Goal: Task Accomplishment & Management: Complete application form

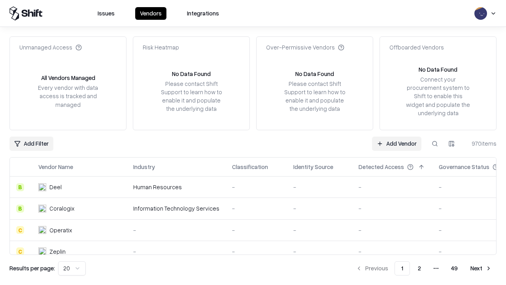
click at [397, 143] on link "Add Vendor" at bounding box center [396, 144] width 49 height 14
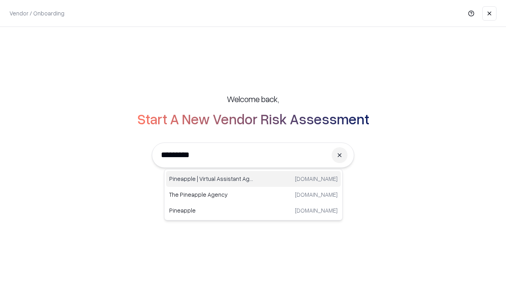
click at [254, 179] on div "Pineapple | Virtual Assistant Agency [DOMAIN_NAME]" at bounding box center [253, 179] width 175 height 16
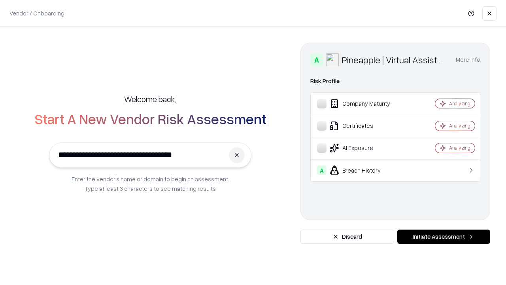
type input "**********"
click at [444, 237] on button "Initiate Assessment" at bounding box center [444, 237] width 93 height 14
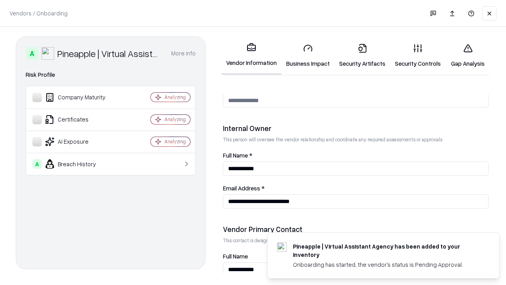
scroll to position [410, 0]
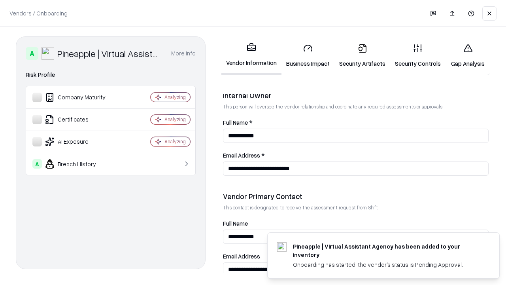
click at [362, 55] on link "Security Artifacts" at bounding box center [363, 55] width 56 height 37
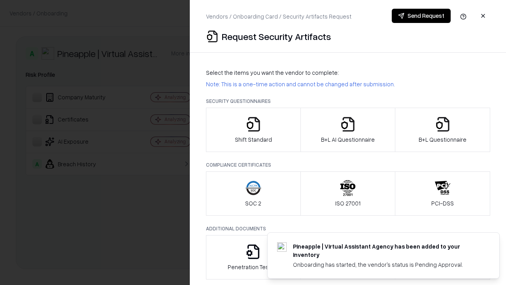
click at [443, 130] on icon "button" at bounding box center [443, 124] width 16 height 16
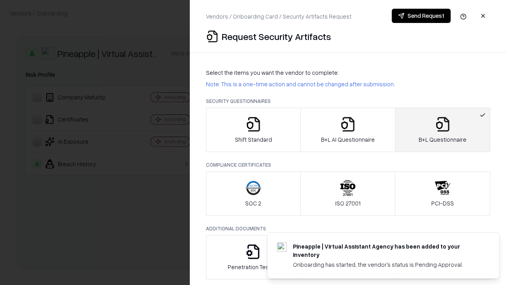
click at [348, 130] on icon "button" at bounding box center [348, 124] width 16 height 16
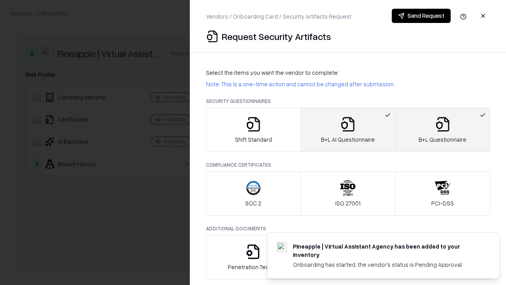
click at [421, 16] on button "Send Request" at bounding box center [421, 16] width 59 height 14
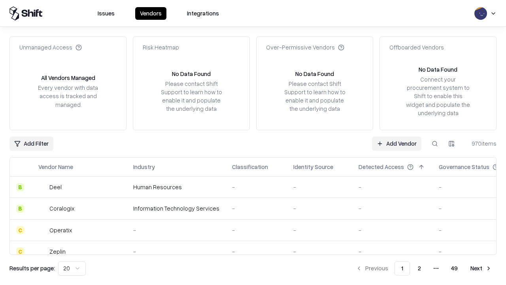
click at [435, 143] on button at bounding box center [435, 144] width 14 height 14
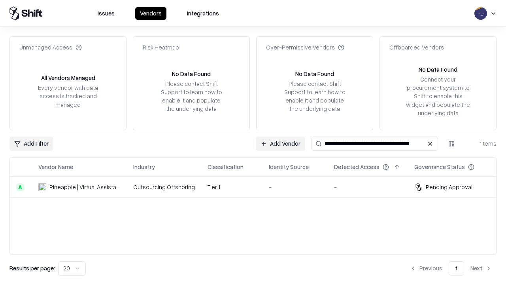
type input "**********"
click at [258, 187] on td "Tier 1" at bounding box center [231, 186] width 61 height 21
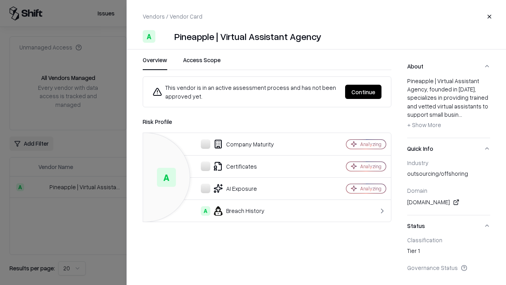
click at [364, 92] on button "Continue" at bounding box center [363, 92] width 36 height 14
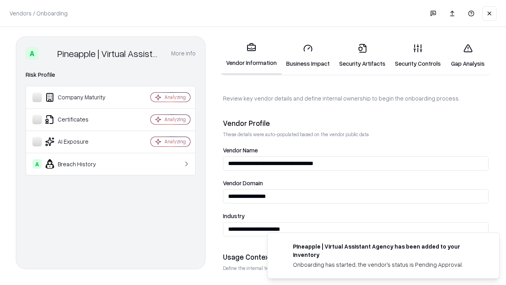
click at [362, 55] on link "Security Artifacts" at bounding box center [363, 55] width 56 height 37
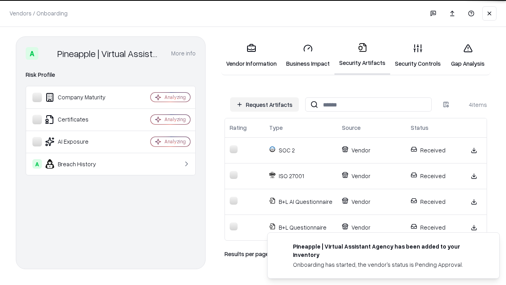
click at [468, 55] on link "Gap Analysis" at bounding box center [468, 55] width 45 height 37
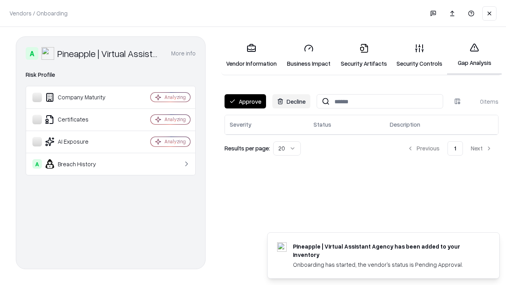
click at [245, 101] on button "Approve" at bounding box center [246, 101] width 42 height 14
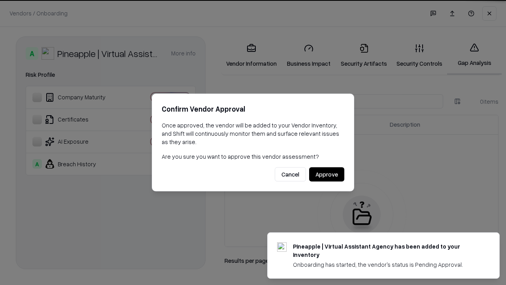
click at [327, 174] on button "Approve" at bounding box center [326, 174] width 35 height 14
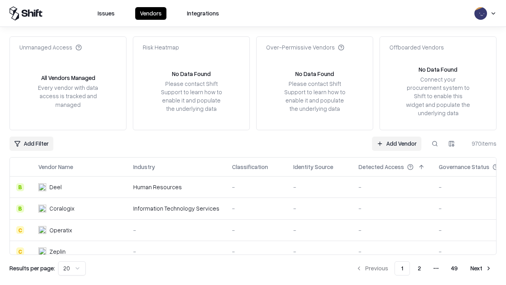
type input "**********"
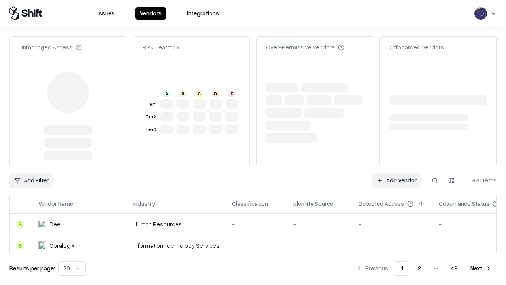
click at [397, 173] on link "Add Vendor" at bounding box center [396, 180] width 49 height 14
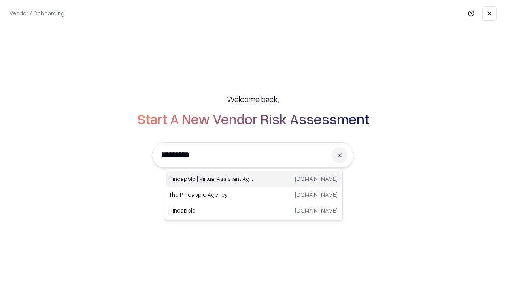
click at [254, 179] on div "Pineapple | Virtual Assistant Agency [DOMAIN_NAME]" at bounding box center [253, 179] width 175 height 16
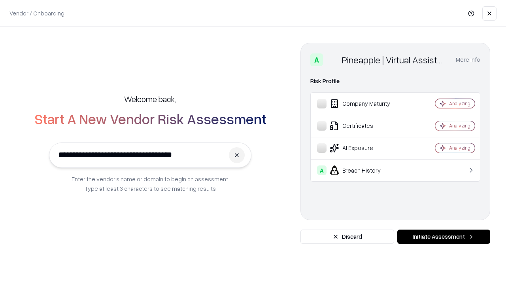
type input "**********"
click at [444, 237] on button "Initiate Assessment" at bounding box center [444, 237] width 93 height 14
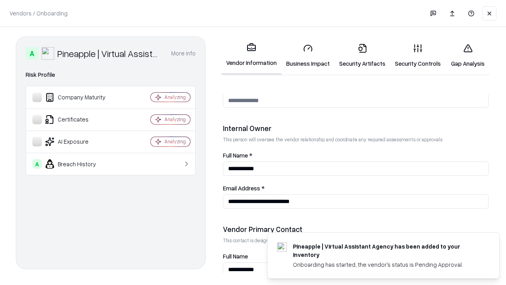
scroll to position [410, 0]
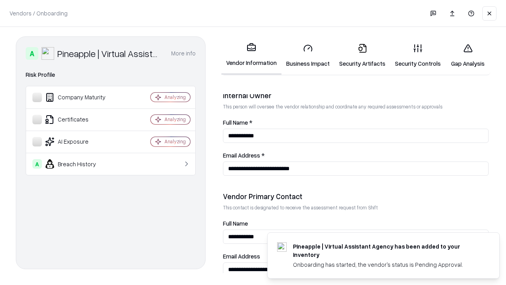
click at [468, 55] on link "Gap Analysis" at bounding box center [468, 55] width 45 height 37
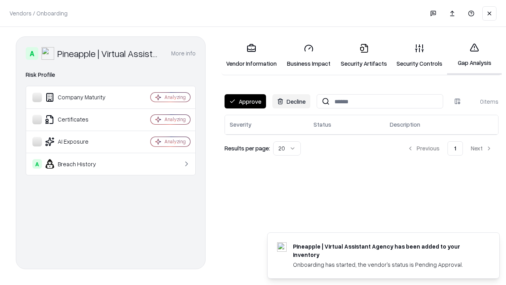
click at [245, 101] on button "Approve" at bounding box center [246, 101] width 42 height 14
